Goal: Contribute content

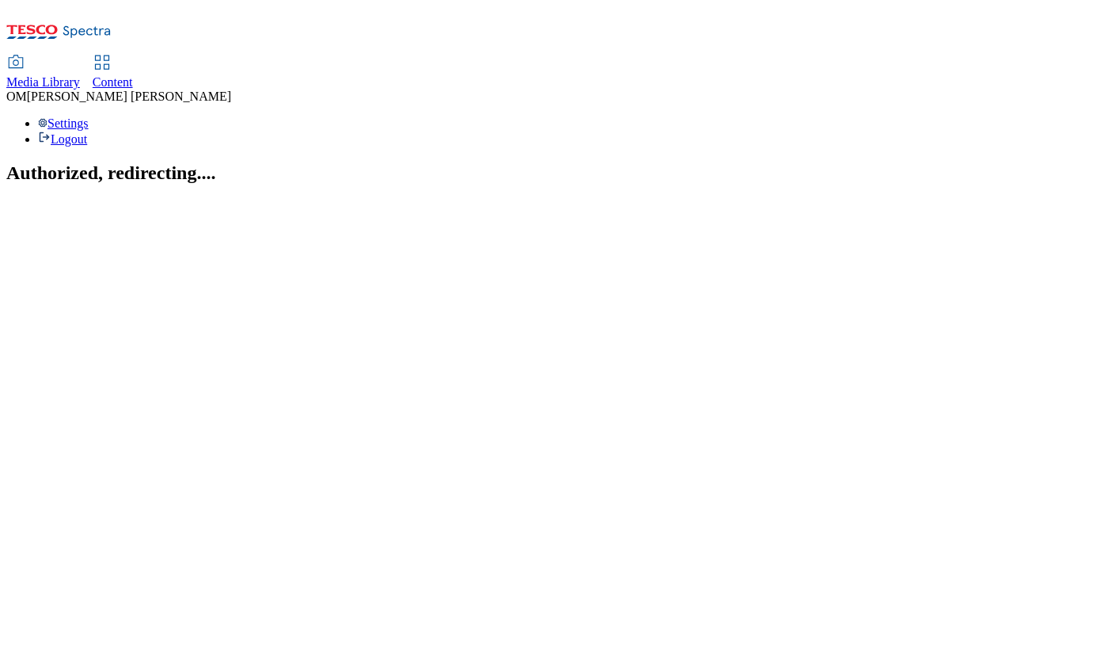
click at [80, 75] on div "Media Library" at bounding box center [43, 82] width 74 height 14
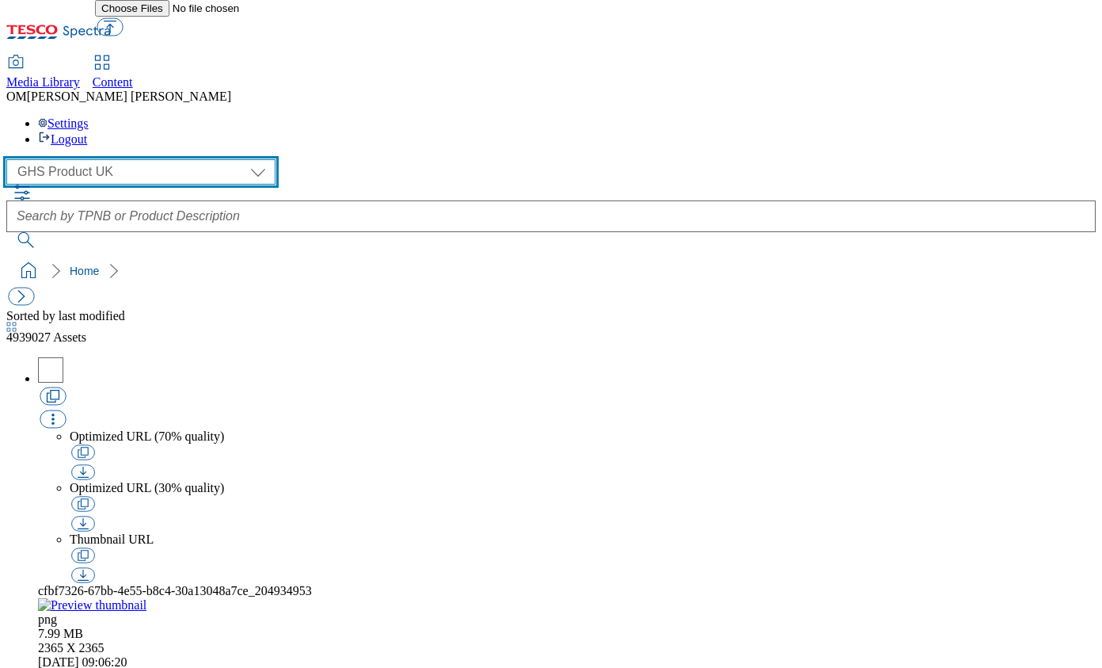
click at [146, 159] on select "GHS Marketing UK GHS Product UK ghs-roi" at bounding box center [140, 171] width 269 height 25
select select "flare-ghs-mktg"
click at [11, 159] on select "GHS Marketing UK GHS Product UK ghs-roi" at bounding box center [140, 171] width 269 height 25
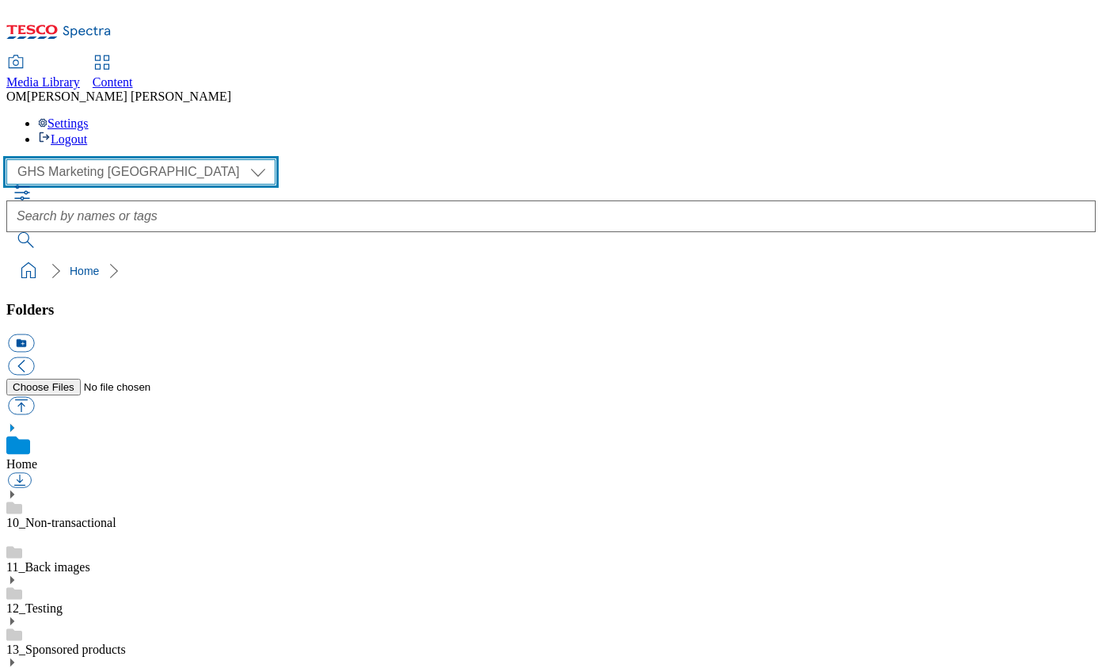
scroll to position [136, 0]
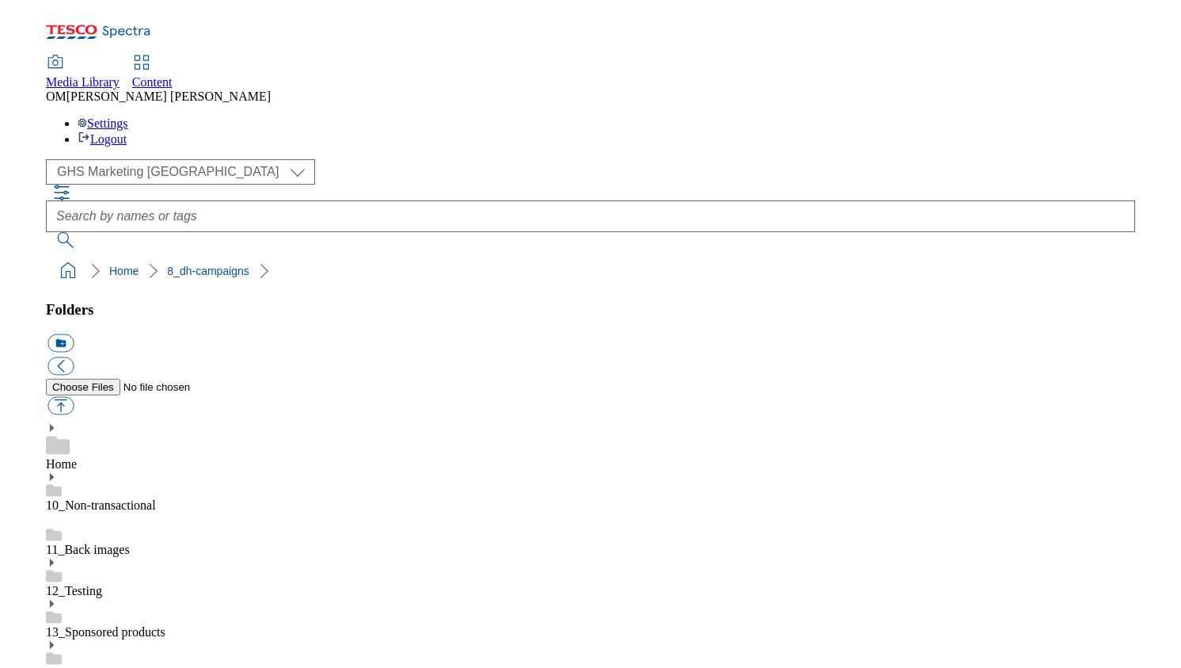
scroll to position [510, 0]
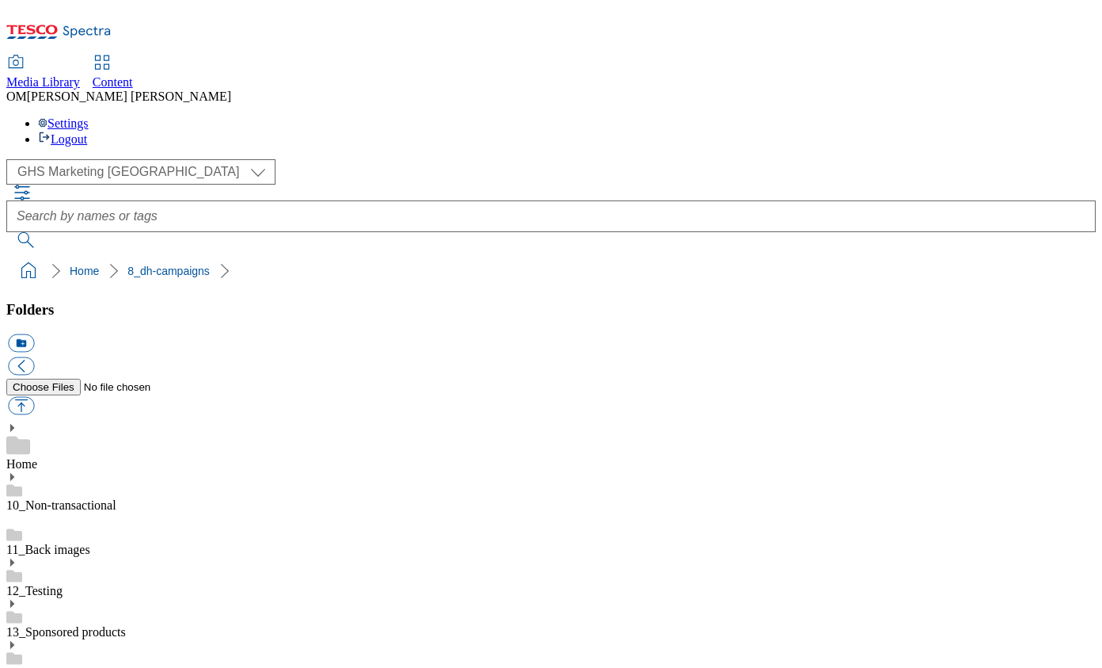
click at [34, 397] on button "button" at bounding box center [21, 406] width 26 height 18
type input "C:\fakepath\Lego_Buylist_Header_landing_page_LC.jpg"
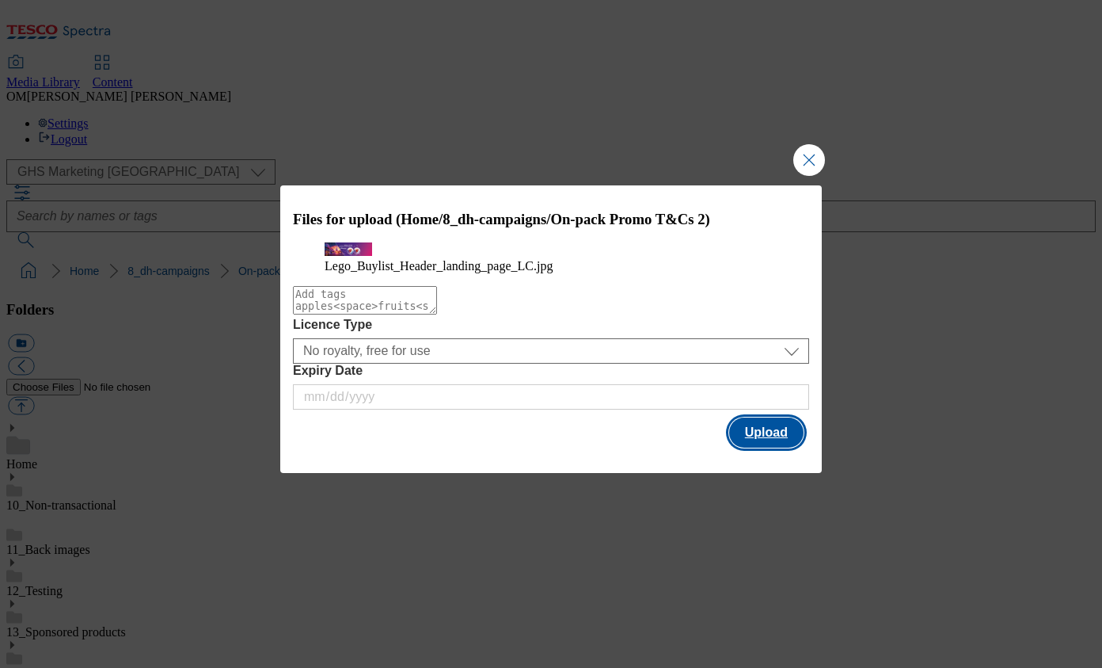
click at [775, 447] on button "Upload" at bounding box center [766, 432] width 74 height 30
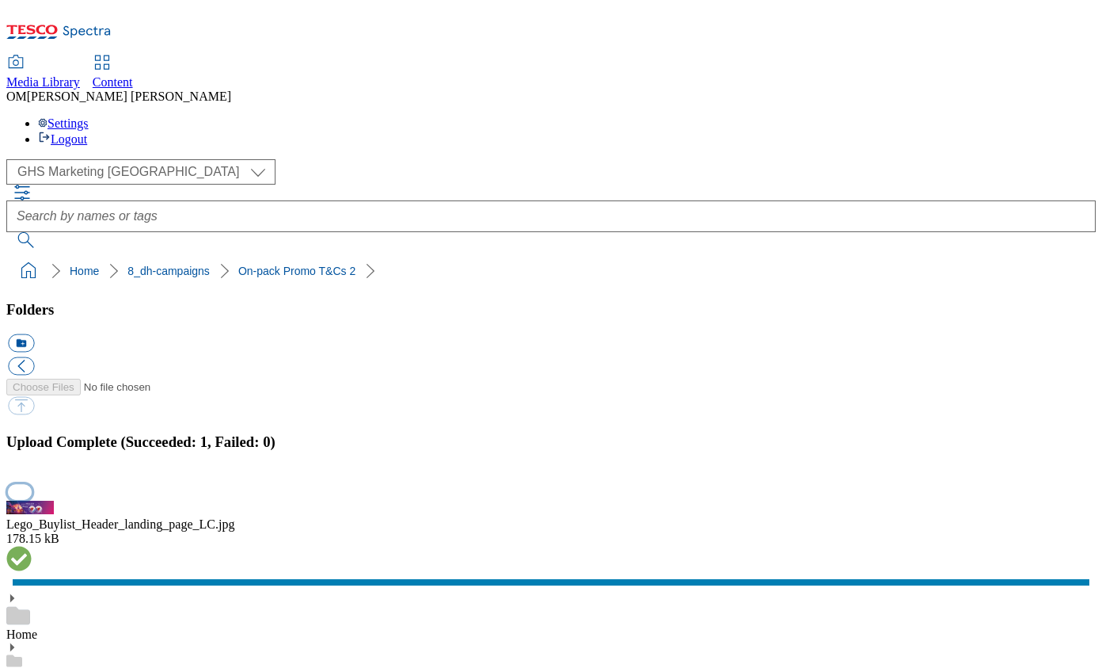
click at [32, 484] on button "button" at bounding box center [20, 491] width 24 height 15
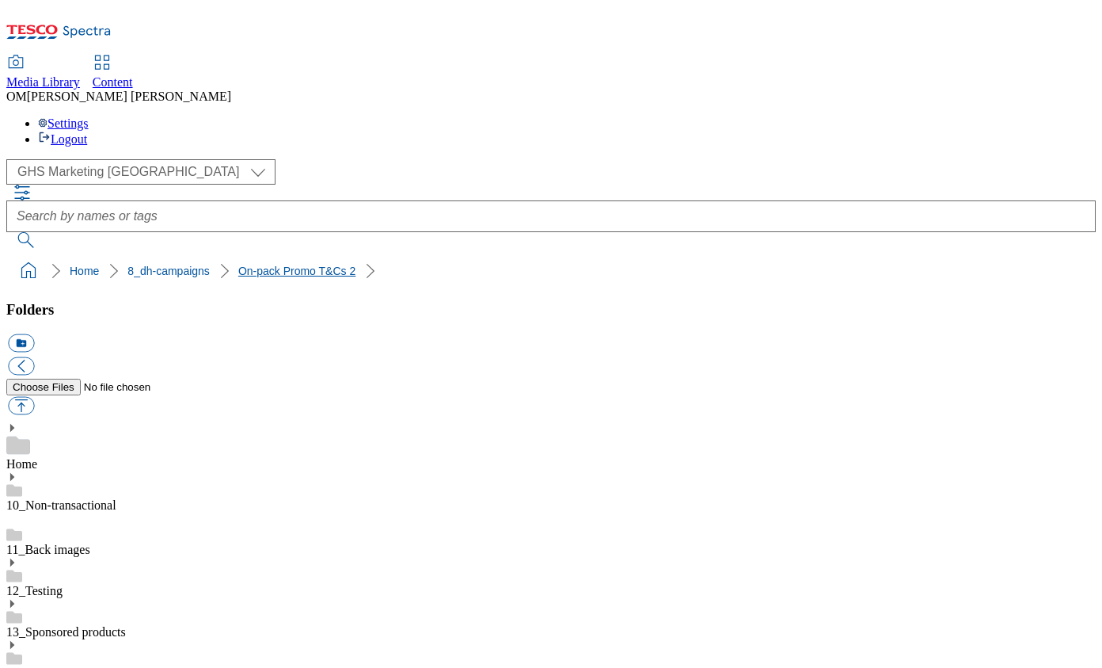
click at [261, 264] on link "On-pack Promo T&Cs 2" at bounding box center [296, 270] width 117 height 13
